Goal: Task Accomplishment & Management: Use online tool/utility

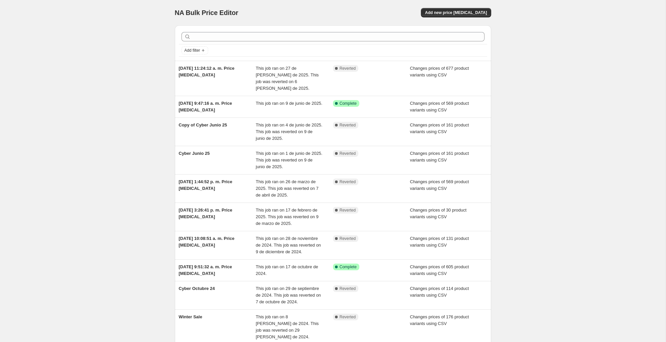
click at [346, 15] on div "Add new price [MEDICAL_DATA]" at bounding box center [412, 12] width 159 height 9
click at [567, 72] on div "NA Bulk Price Editor. This page is ready NA Bulk Price Editor Add new price [ME…" at bounding box center [333, 205] width 666 height 410
click at [469, 14] on span "Add new price [MEDICAL_DATA]" at bounding box center [456, 12] width 62 height 5
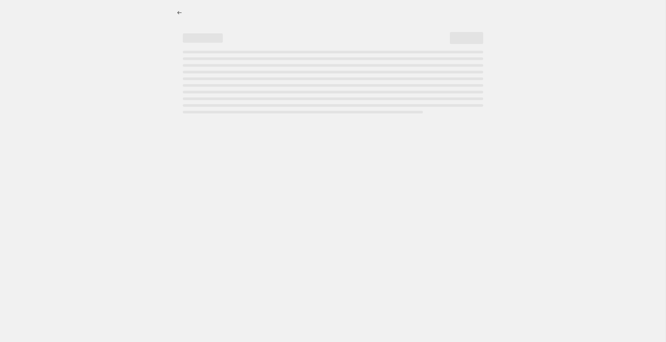
select select "percentage"
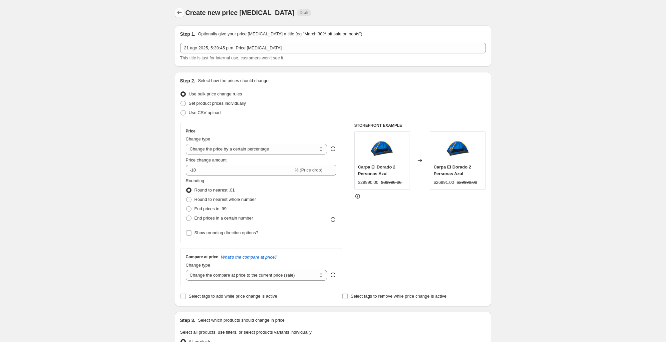
click at [179, 11] on icon "Price change jobs" at bounding box center [179, 12] width 7 height 7
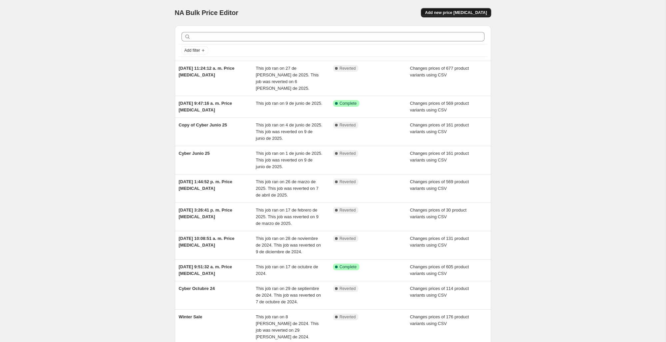
click at [454, 12] on span "Add new price [MEDICAL_DATA]" at bounding box center [456, 12] width 62 height 5
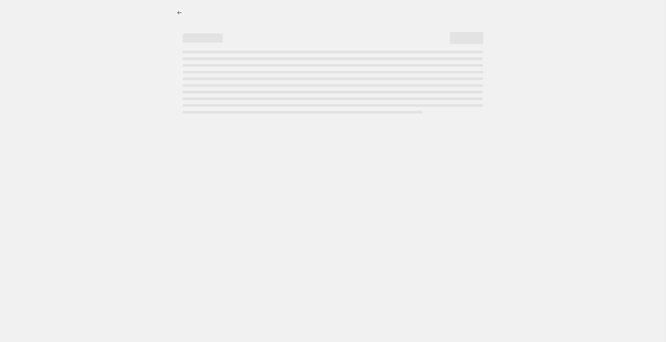
select select "percentage"
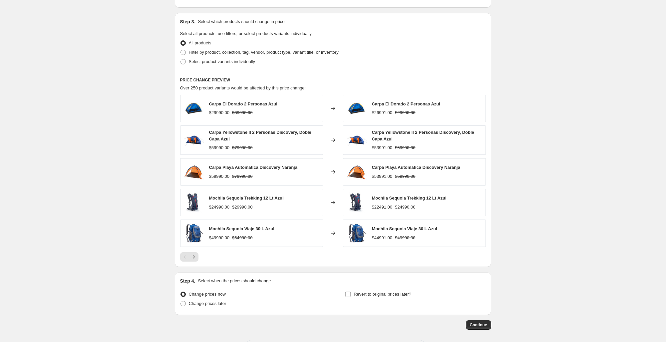
scroll to position [327, 0]
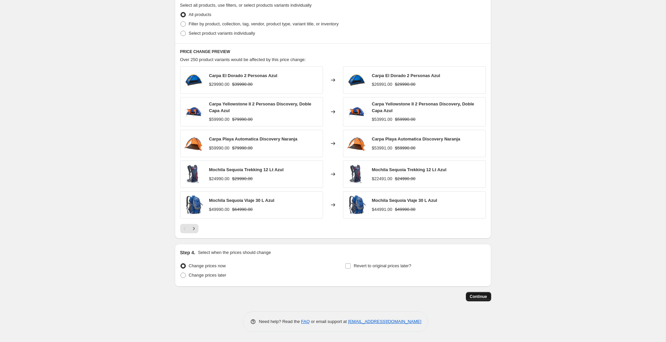
click at [486, 299] on span "Continue" at bounding box center [478, 296] width 17 height 5
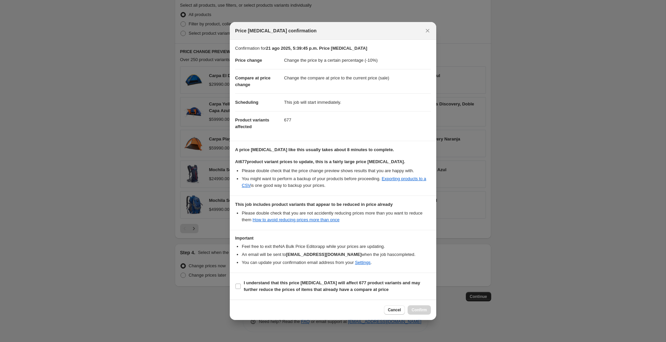
click at [393, 306] on button "Cancel" at bounding box center [394, 309] width 21 height 9
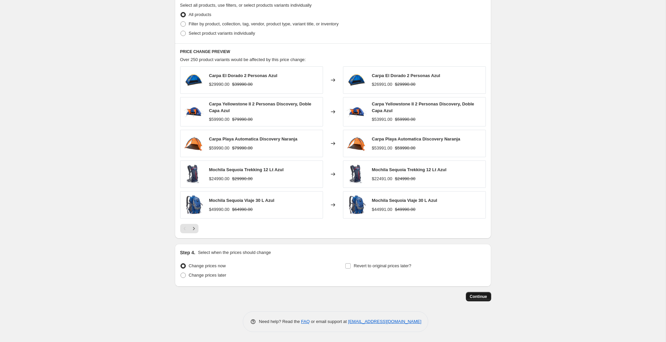
click at [487, 296] on span "Continue" at bounding box center [478, 296] width 17 height 5
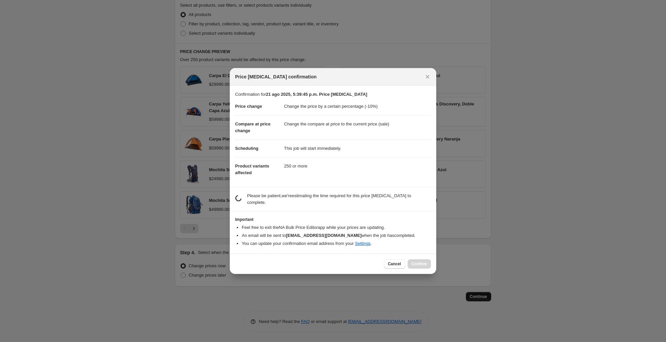
scroll to position [0, 0]
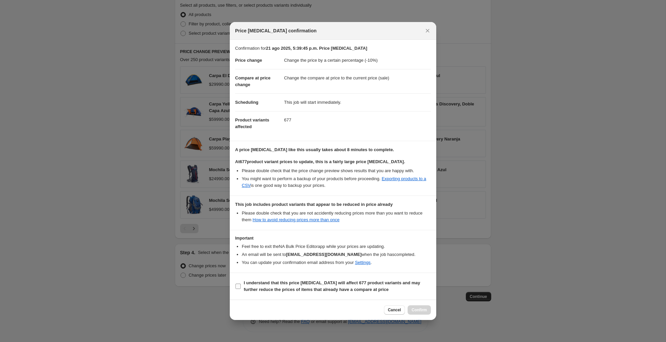
click at [241, 287] on input "I understand that this price [MEDICAL_DATA] will affect 677 product variants an…" at bounding box center [238, 285] width 5 height 5
checkbox input "true"
click at [391, 309] on span "Cancel" at bounding box center [394, 309] width 13 height 5
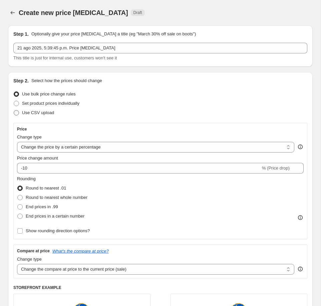
click at [14, 113] on span at bounding box center [16, 112] width 5 height 5
click at [14, 110] on input "Use CSV upload" at bounding box center [14, 110] width 0 height 0
radio input "true"
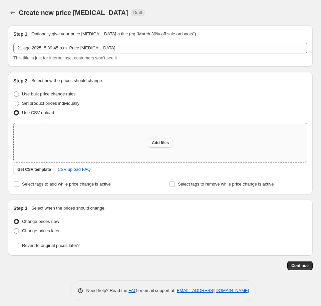
scroll to position [5, 0]
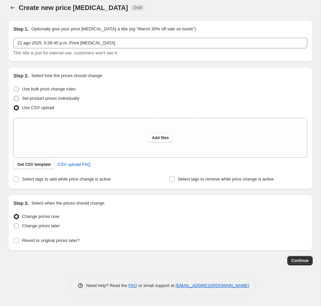
click at [15, 98] on span at bounding box center [16, 98] width 5 height 5
click at [14, 96] on input "Set product prices individually" at bounding box center [14, 96] width 0 height 0
radio input "true"
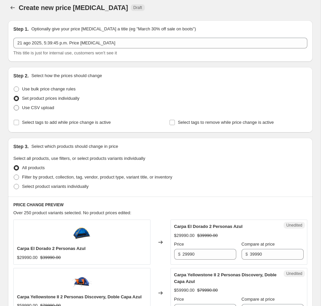
click at [17, 109] on span at bounding box center [16, 107] width 5 height 5
click at [14, 105] on input "Use CSV upload" at bounding box center [14, 105] width 0 height 0
radio input "true"
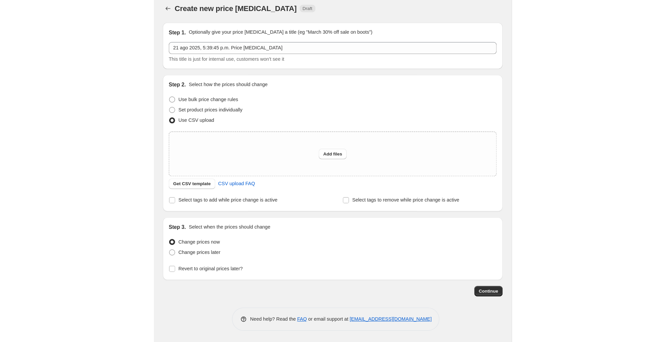
scroll to position [0, 0]
